Goal: Navigation & Orientation: Understand site structure

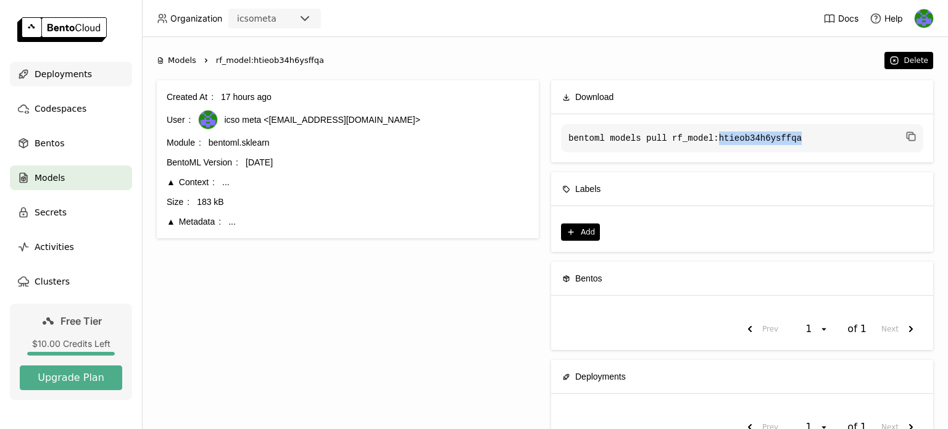
click at [61, 75] on span "Deployments" at bounding box center [63, 74] width 57 height 15
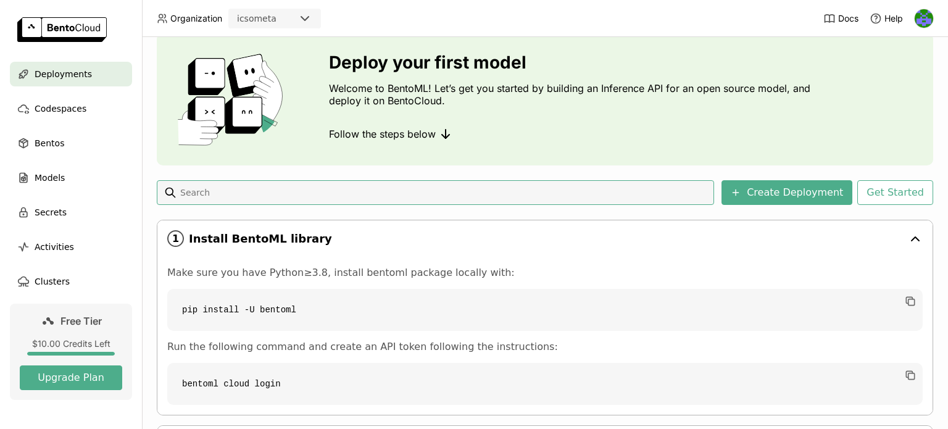
scroll to position [156, 0]
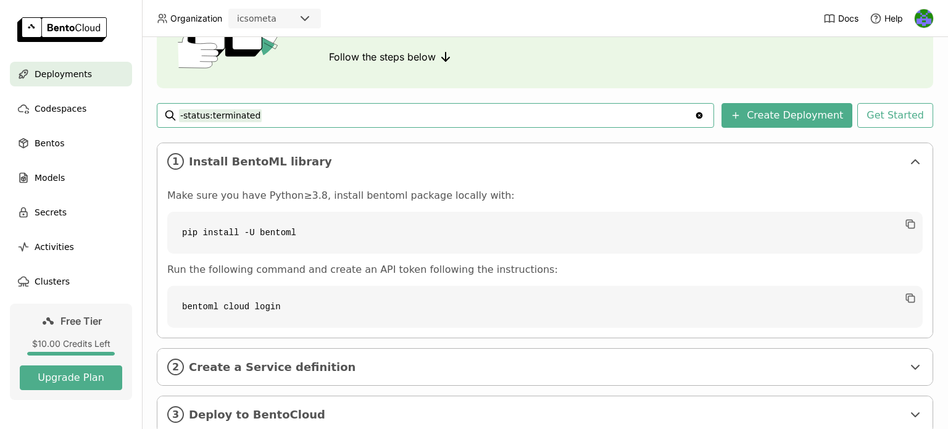
scroll to position [156, 0]
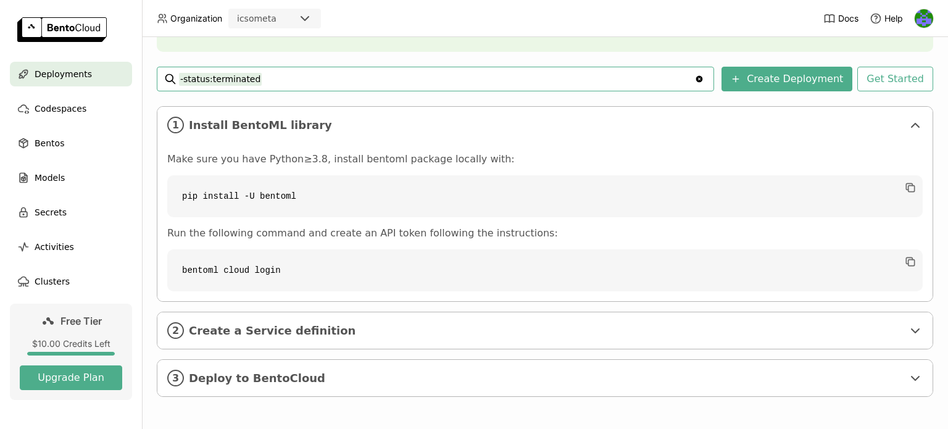
drag, startPoint x: 267, startPoint y: 78, endPoint x: 152, endPoint y: 86, distance: 115.1
click at [153, 86] on div "Deployments Deploy your first model Welcome to BentoML! Let’s get you started b…" at bounding box center [545, 233] width 806 height 392
click at [152, 59] on div "Deployments Deploy your first model Welcome to BentoML! Let’s get you started b…" at bounding box center [545, 233] width 806 height 392
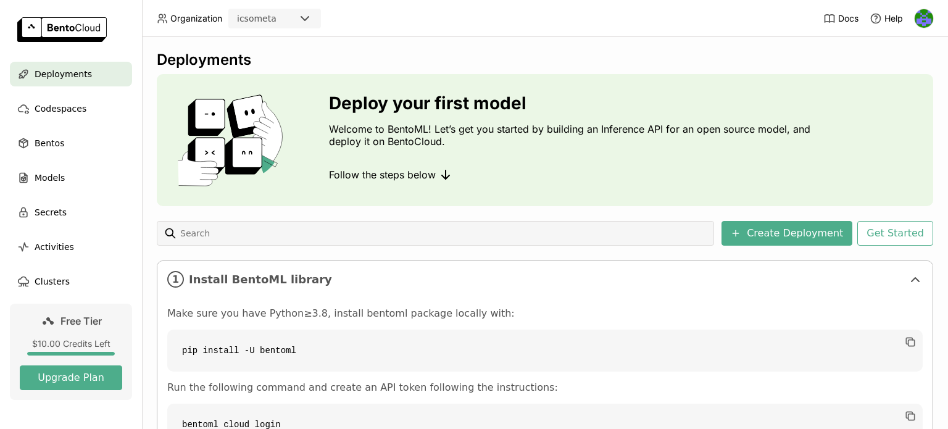
scroll to position [0, 0]
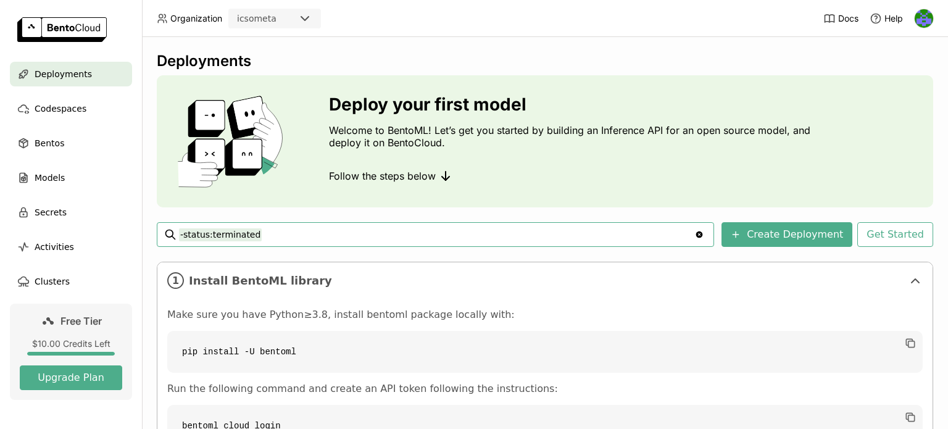
click at [704, 235] on icon "Clear value" at bounding box center [699, 235] width 10 height 10
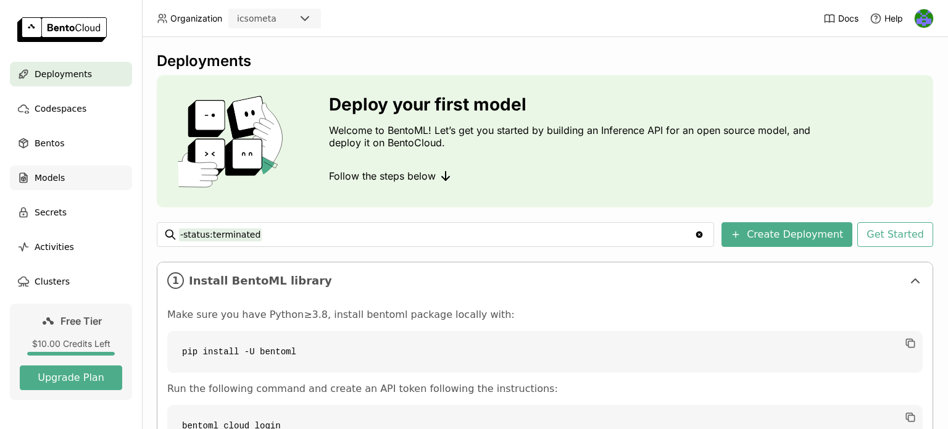
click at [35, 177] on span "Models" at bounding box center [50, 177] width 30 height 15
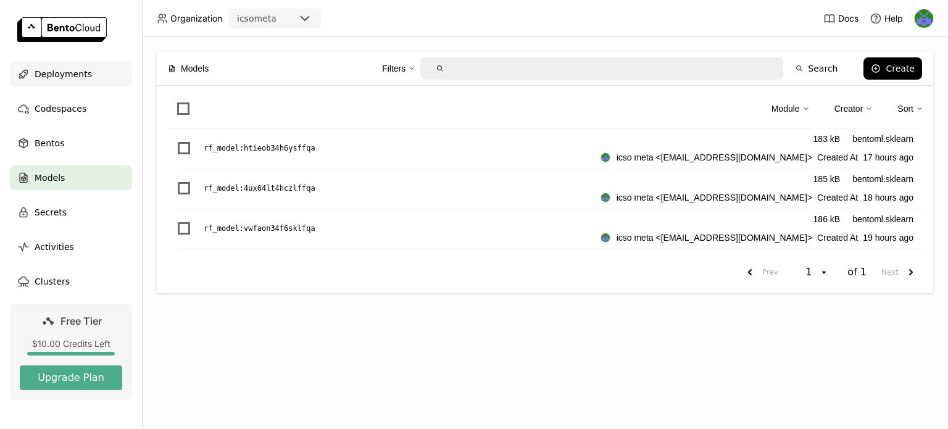
click at [47, 71] on span "Deployments" at bounding box center [63, 74] width 57 height 15
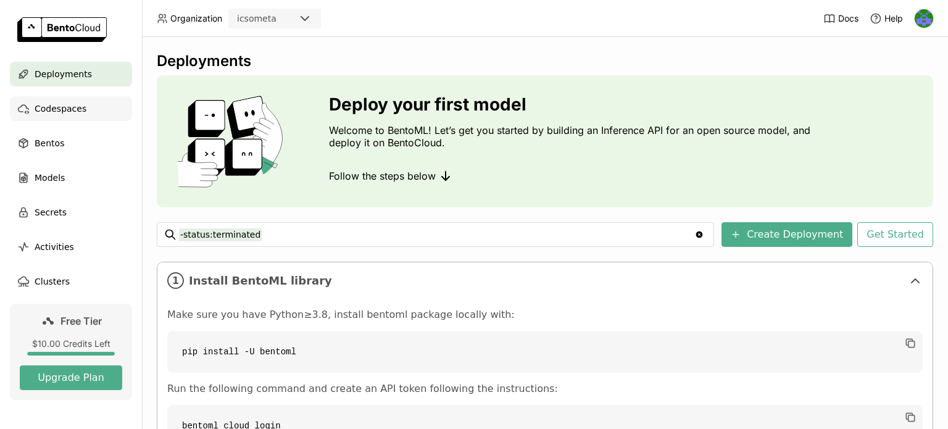
click at [54, 108] on span "Codespaces" at bounding box center [61, 108] width 52 height 15
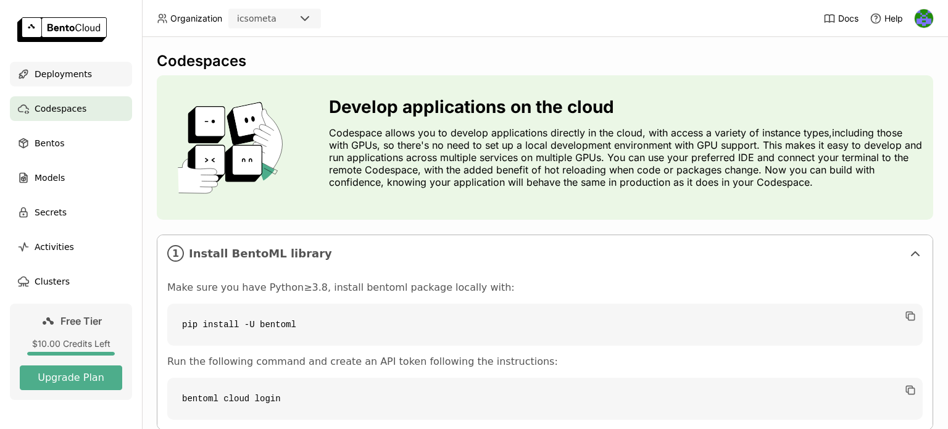
click at [52, 71] on span "Deployments" at bounding box center [63, 74] width 57 height 15
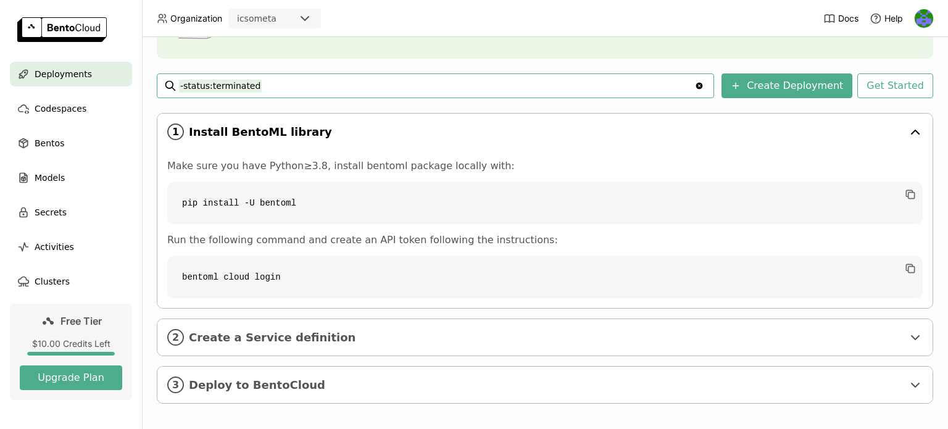
scroll to position [156, 0]
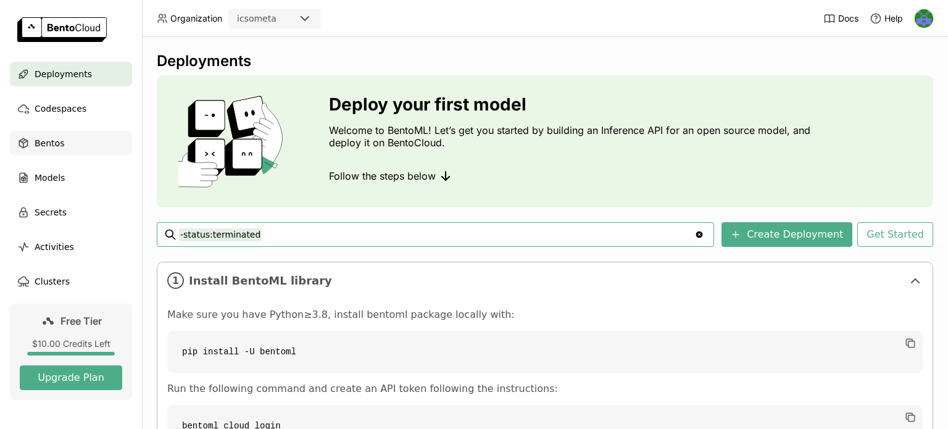
click at [44, 140] on span "Bentos" at bounding box center [50, 143] width 30 height 15
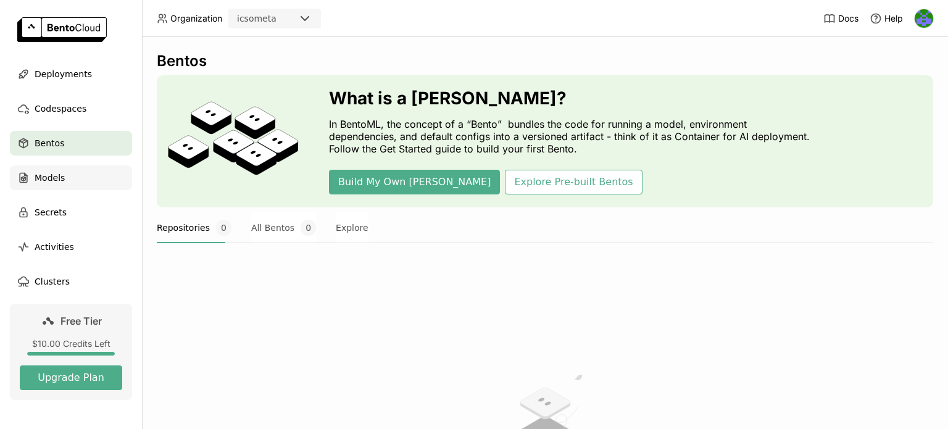
click at [43, 178] on span "Models" at bounding box center [50, 177] width 30 height 15
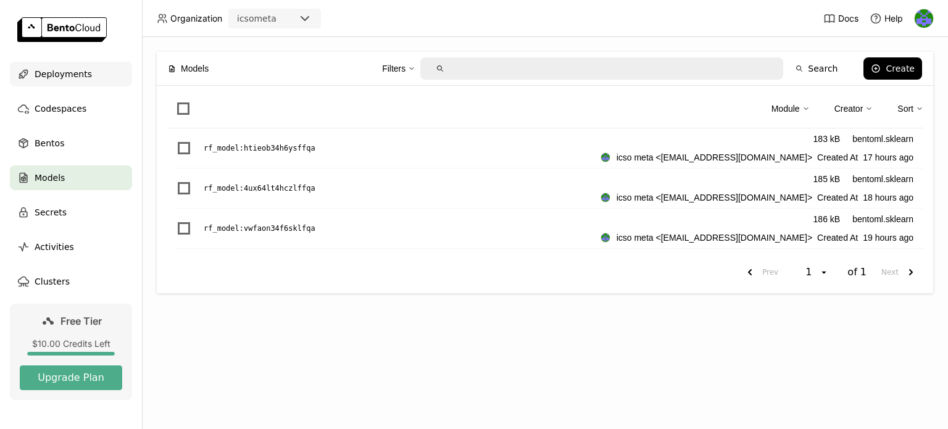
click at [49, 70] on span "Deployments" at bounding box center [63, 74] width 57 height 15
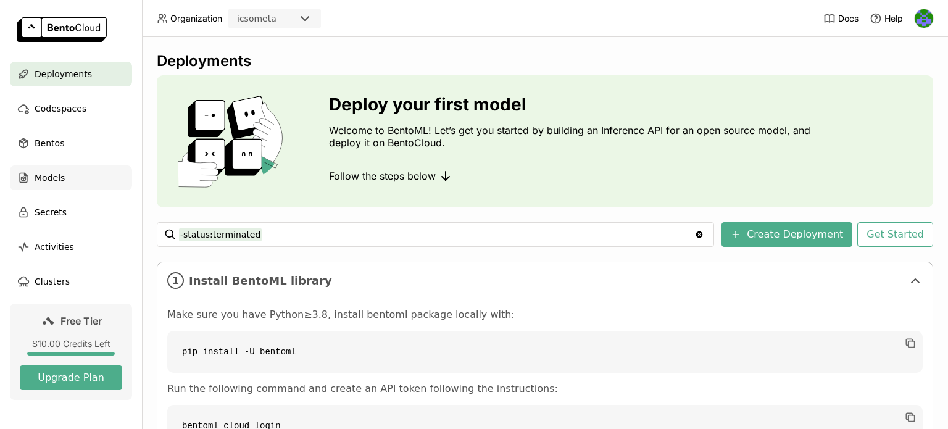
click at [45, 176] on span "Models" at bounding box center [50, 177] width 30 height 15
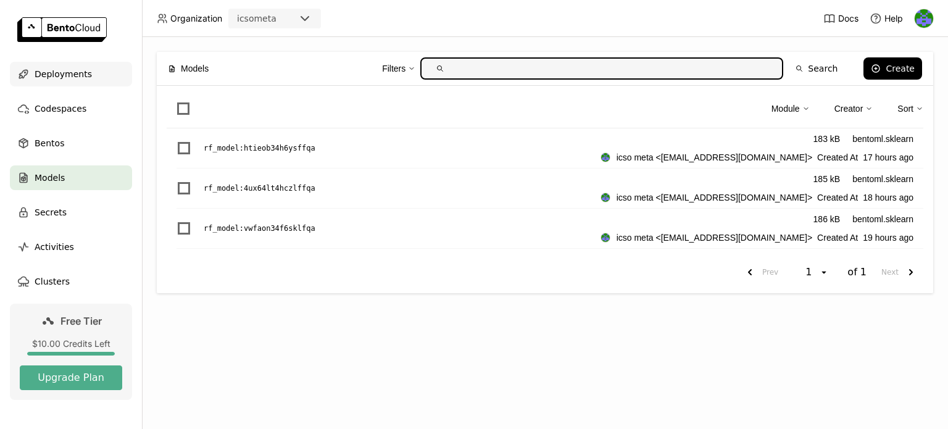
click at [43, 69] on span "Deployments" at bounding box center [63, 74] width 57 height 15
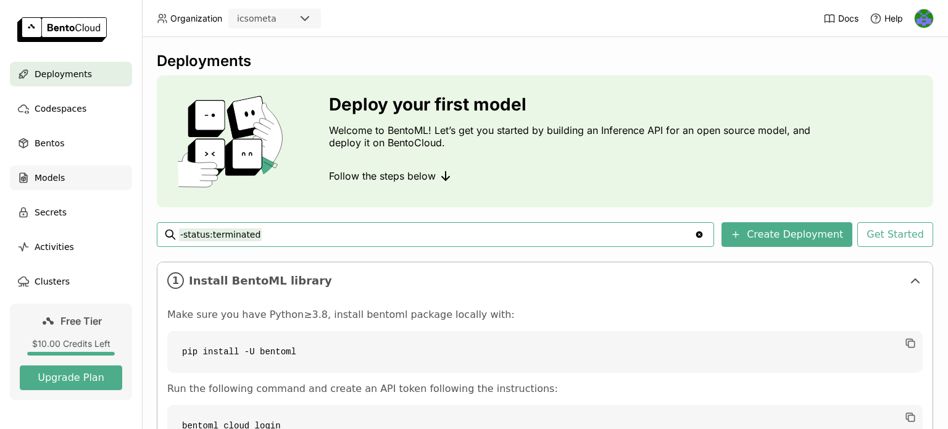
click at [44, 175] on span "Models" at bounding box center [50, 177] width 30 height 15
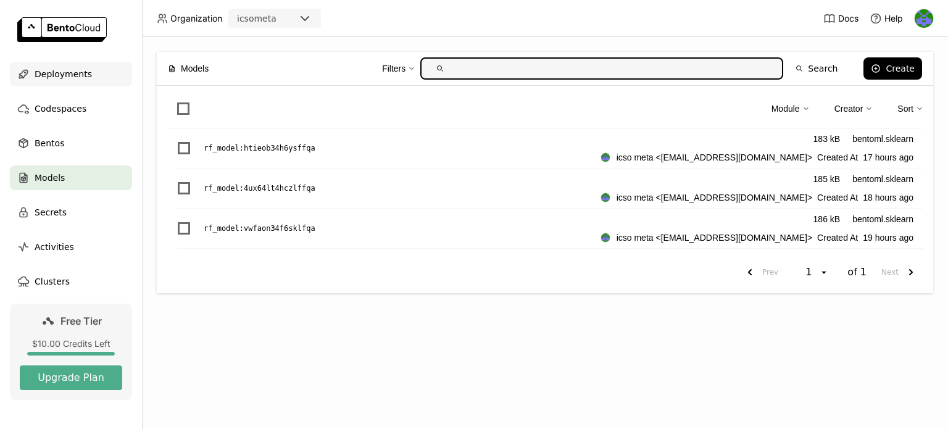
click at [52, 76] on span "Deployments" at bounding box center [63, 74] width 57 height 15
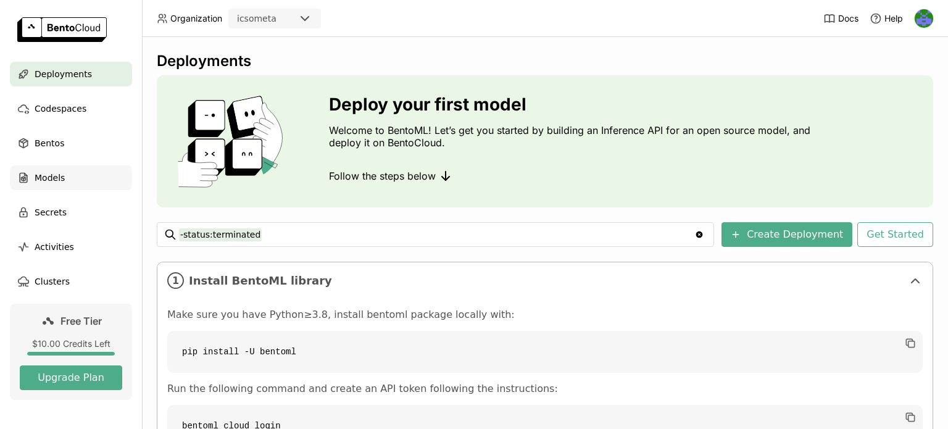
click at [54, 177] on span "Models" at bounding box center [50, 177] width 30 height 15
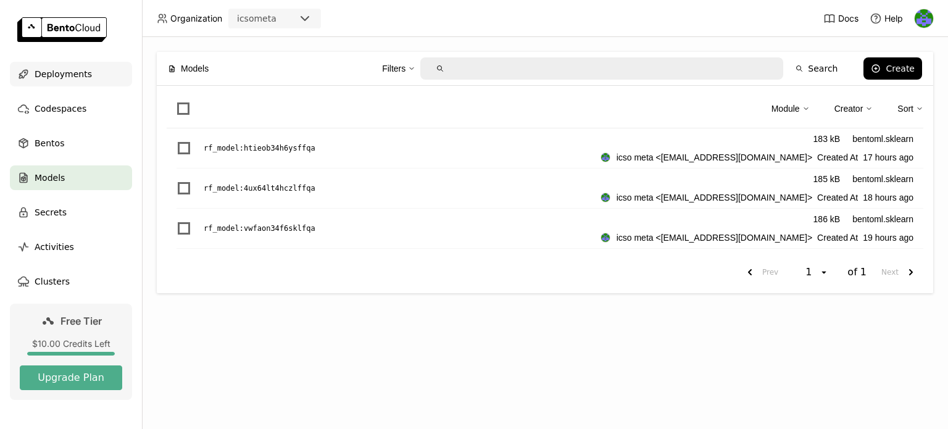
click at [50, 73] on span "Deployments" at bounding box center [63, 74] width 57 height 15
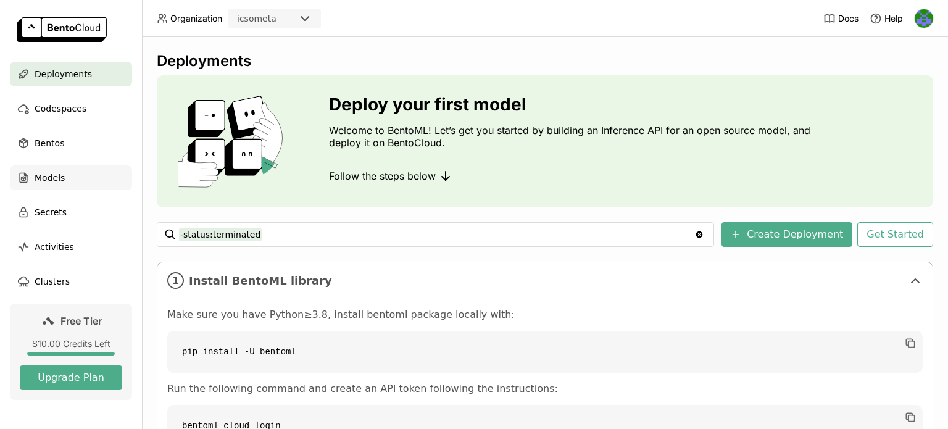
click at [45, 179] on span "Models" at bounding box center [50, 177] width 30 height 15
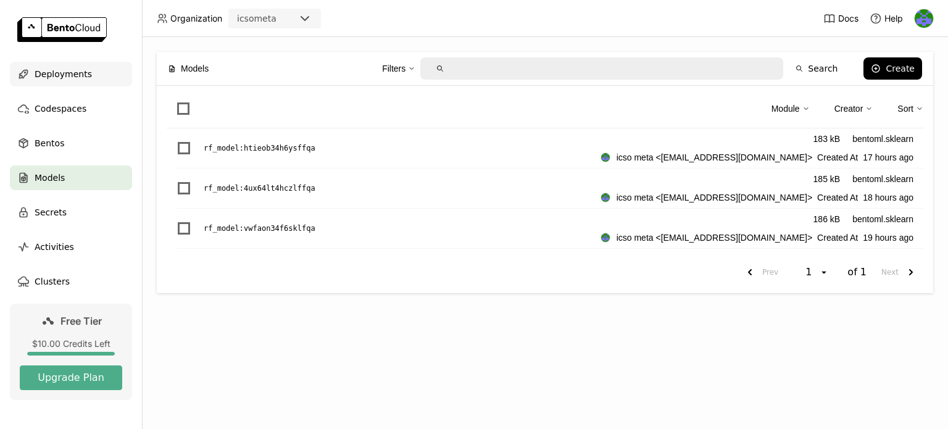
click at [56, 73] on span "Deployments" at bounding box center [63, 74] width 57 height 15
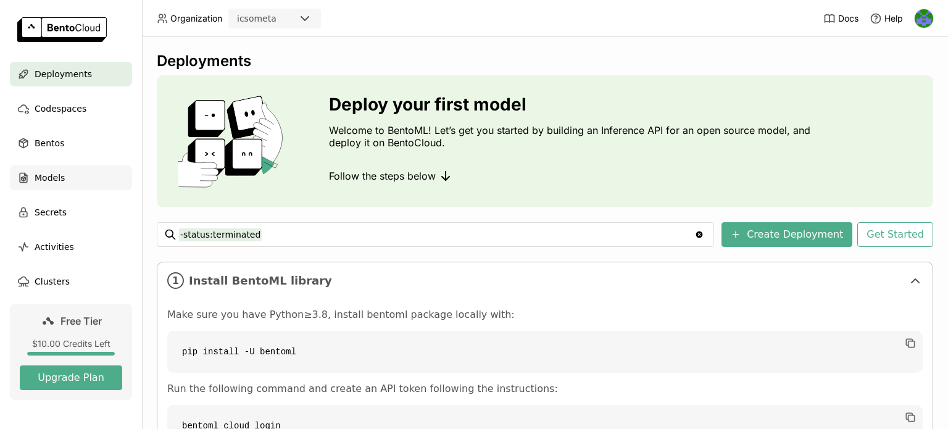
click at [47, 178] on span "Models" at bounding box center [50, 177] width 30 height 15
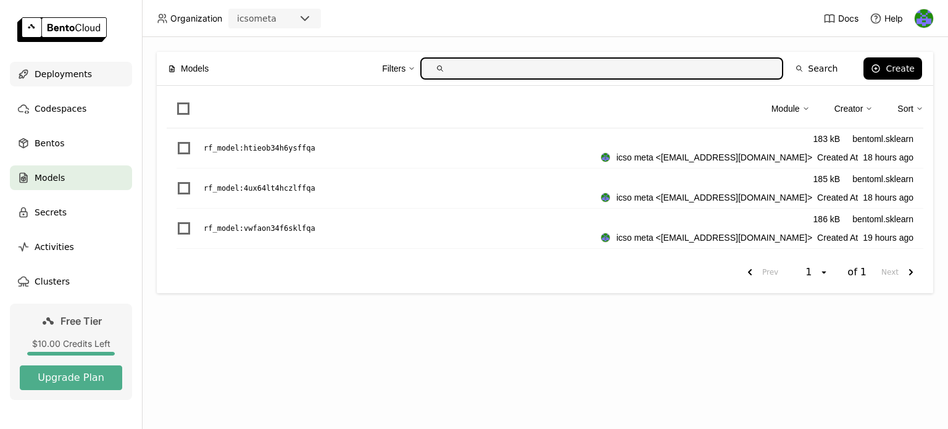
click at [48, 73] on span "Deployments" at bounding box center [63, 74] width 57 height 15
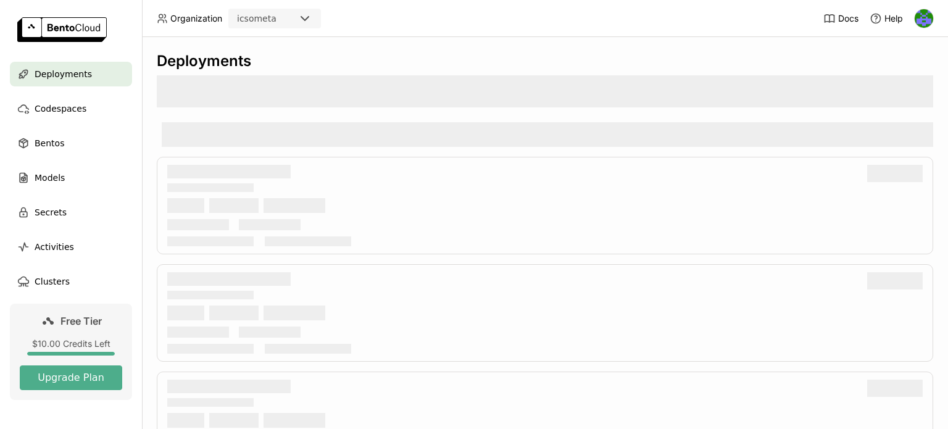
click at [48, 73] on span "Deployments" at bounding box center [63, 74] width 57 height 15
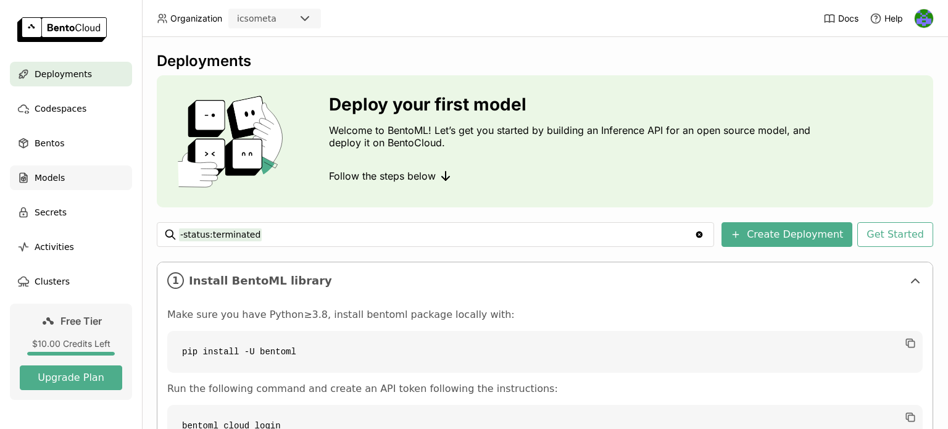
click at [52, 175] on span "Models" at bounding box center [50, 177] width 30 height 15
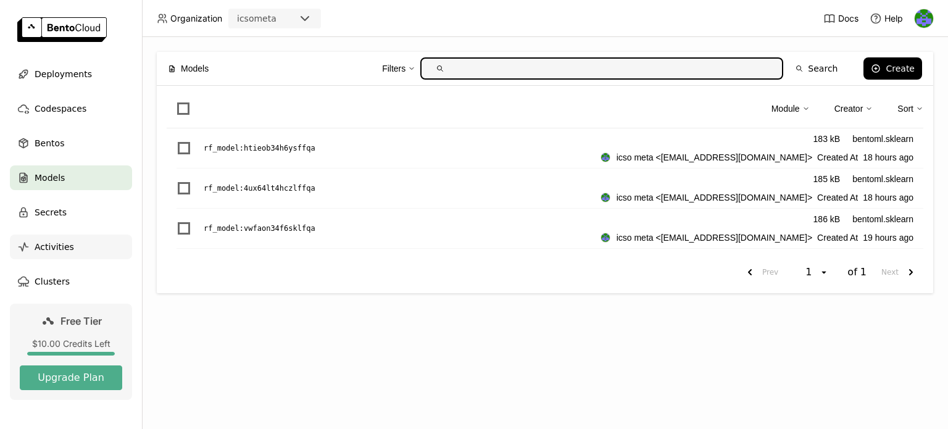
click at [52, 246] on span "Activities" at bounding box center [55, 246] width 40 height 15
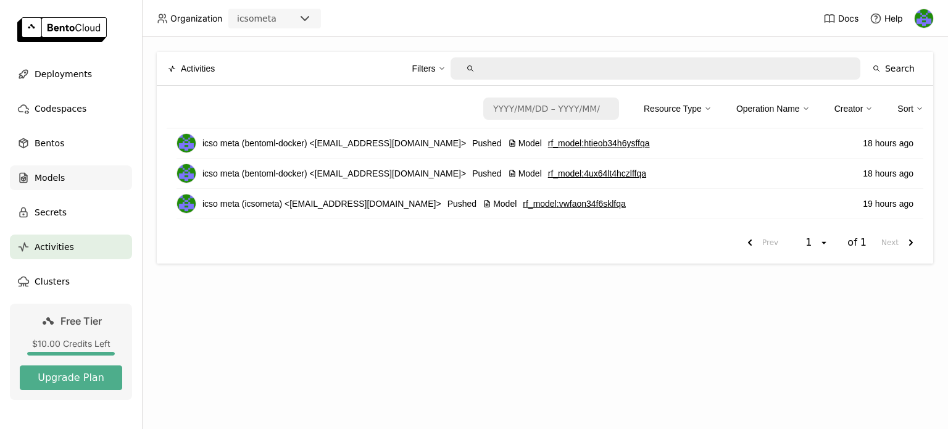
click at [49, 174] on span "Models" at bounding box center [50, 177] width 30 height 15
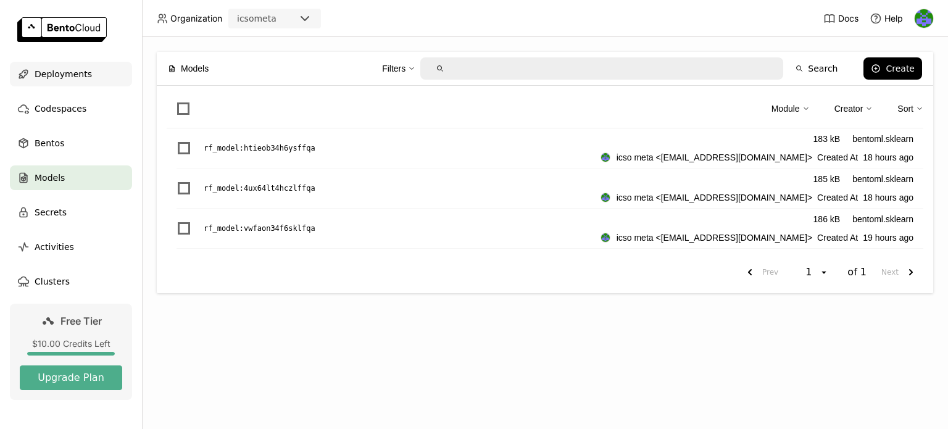
click at [52, 74] on span "Deployments" at bounding box center [63, 74] width 57 height 15
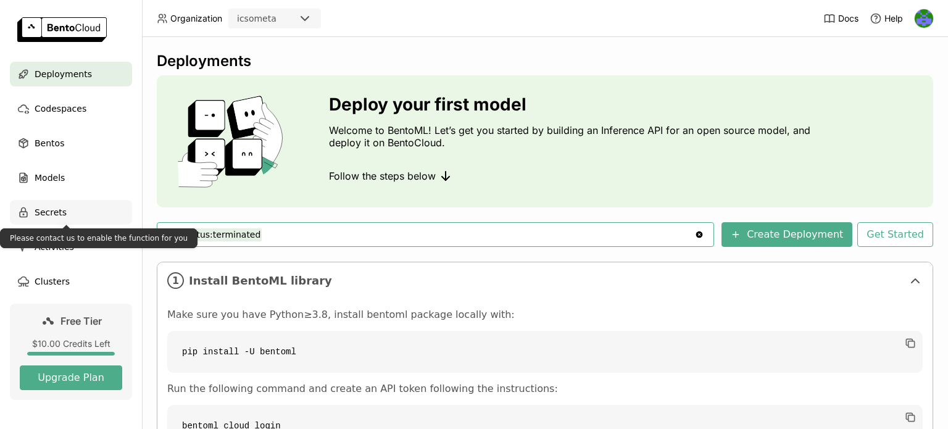
click at [55, 212] on span "Secrets" at bounding box center [51, 212] width 32 height 15
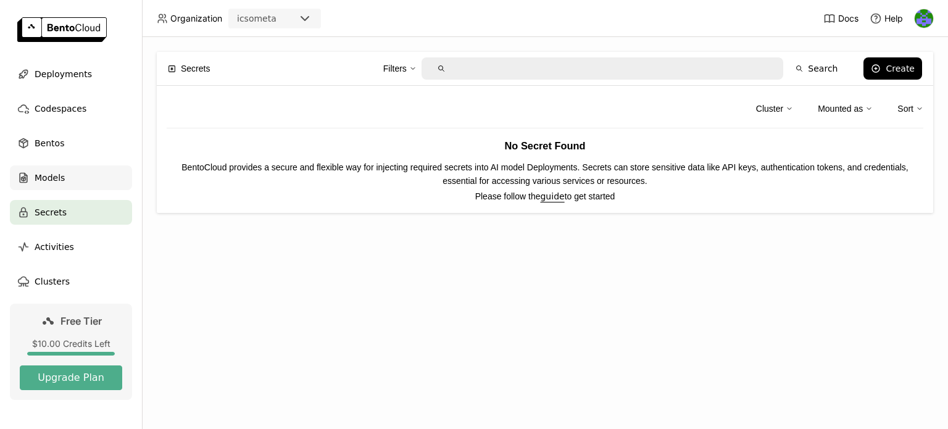
click at [49, 175] on span "Models" at bounding box center [50, 177] width 30 height 15
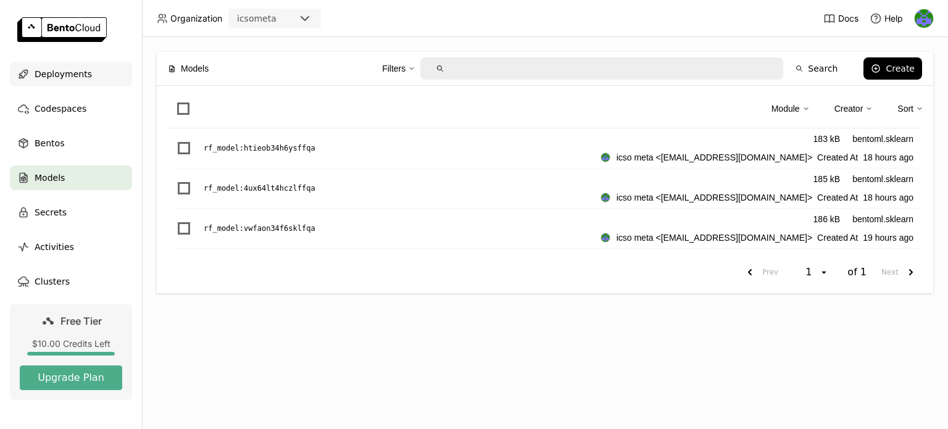
click at [54, 73] on span "Deployments" at bounding box center [63, 74] width 57 height 15
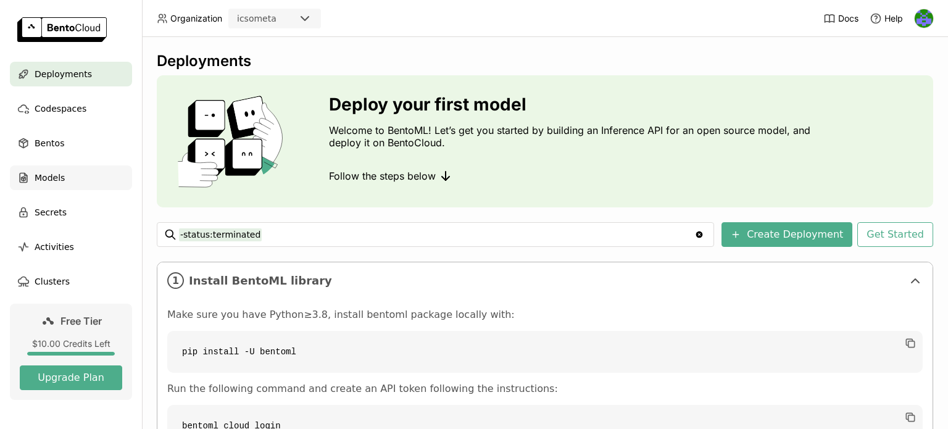
click at [44, 178] on span "Models" at bounding box center [50, 177] width 30 height 15
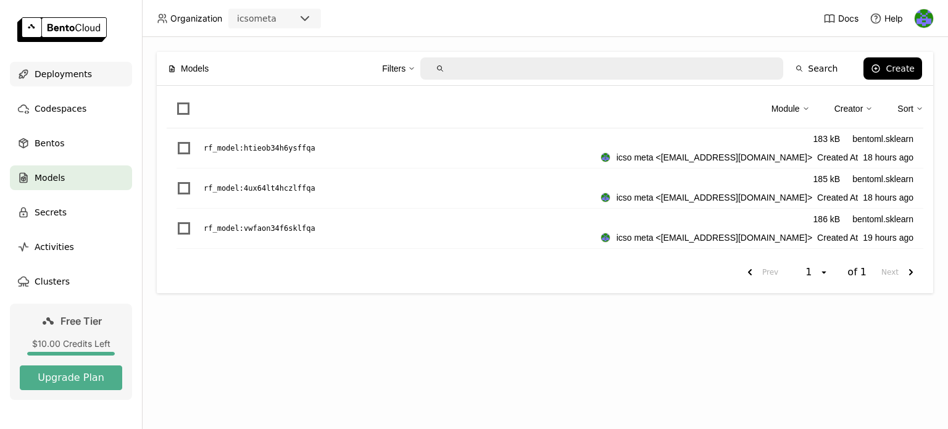
click at [54, 73] on span "Deployments" at bounding box center [63, 74] width 57 height 15
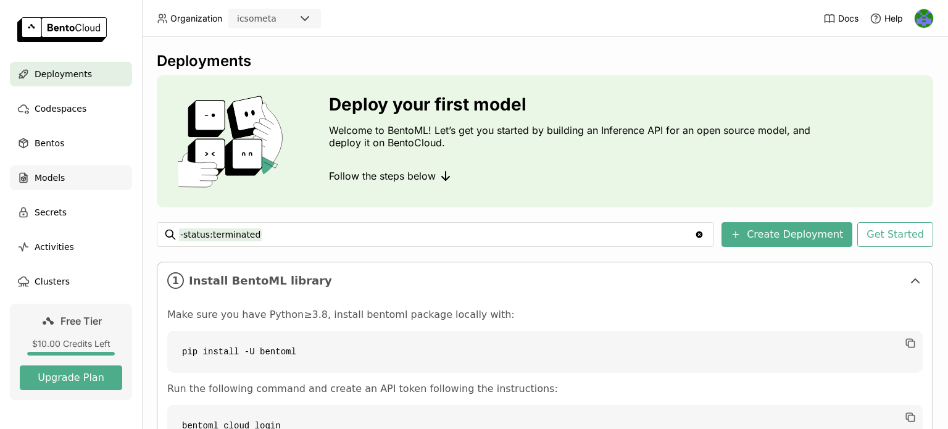
click at [49, 177] on span "Models" at bounding box center [50, 177] width 30 height 15
